Goal: Entertainment & Leisure: Consume media (video, audio)

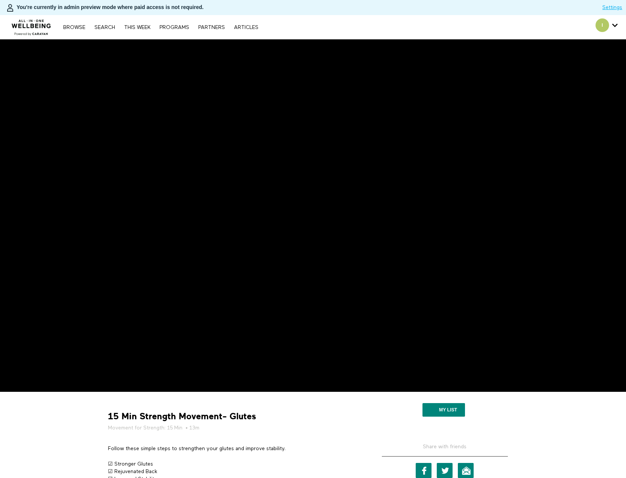
click at [310, 423] on div "15 Min Strength Movement- Glutes Movement for Strength: 15 Min • 13m" at bounding box center [234, 420] width 258 height 21
